Goal: Information Seeking & Learning: Learn about a topic

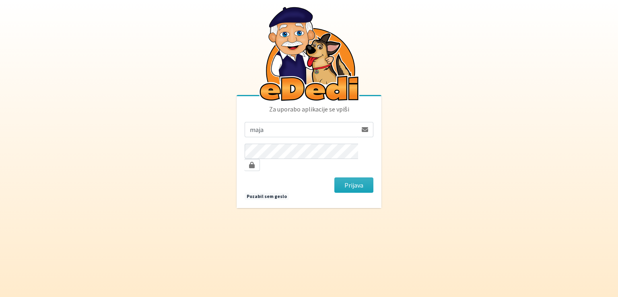
type input "[EMAIL_ADDRESS][DOMAIN_NAME]"
click at [334, 177] on button "Prijava" at bounding box center [353, 184] width 39 height 15
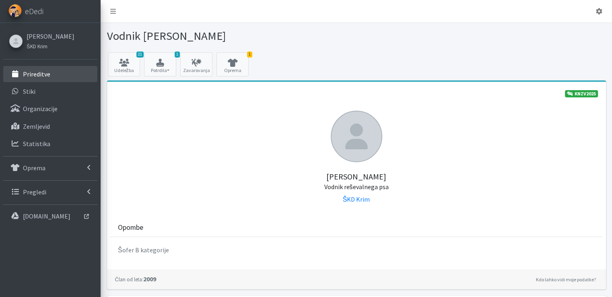
click at [39, 72] on p "Prireditve" at bounding box center [36, 74] width 27 height 8
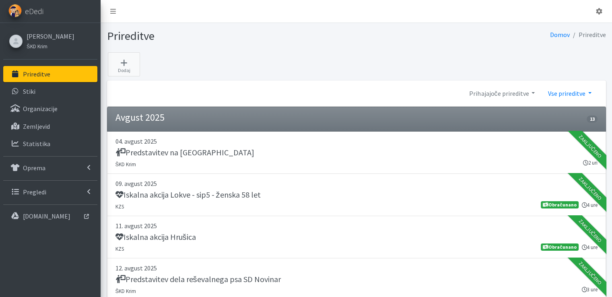
click at [589, 91] on link "Vse prireditve" at bounding box center [569, 93] width 56 height 16
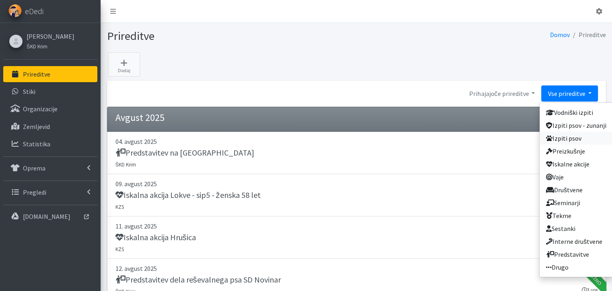
click at [566, 138] on link "Izpiti psov" at bounding box center [576, 138] width 73 height 13
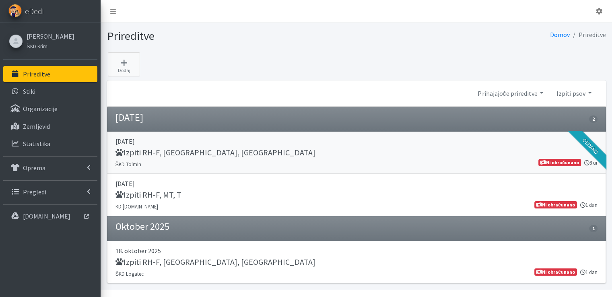
click at [151, 152] on h5 "Izpiti RH-F, [GEOGRAPHIC_DATA], [GEOGRAPHIC_DATA]" at bounding box center [215, 153] width 200 height 10
click at [590, 90] on link "Izpiti psov" at bounding box center [574, 93] width 48 height 16
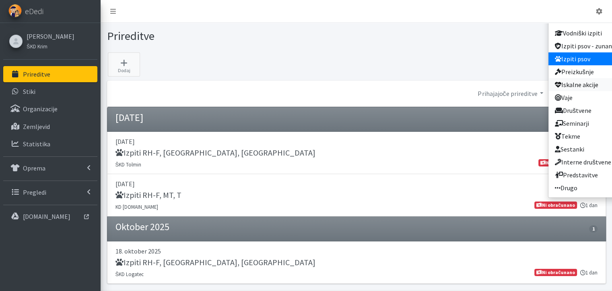
click at [587, 85] on link "Iskalne akcije" at bounding box center [584, 84] width 73 height 13
